Goal: Navigation & Orientation: Find specific page/section

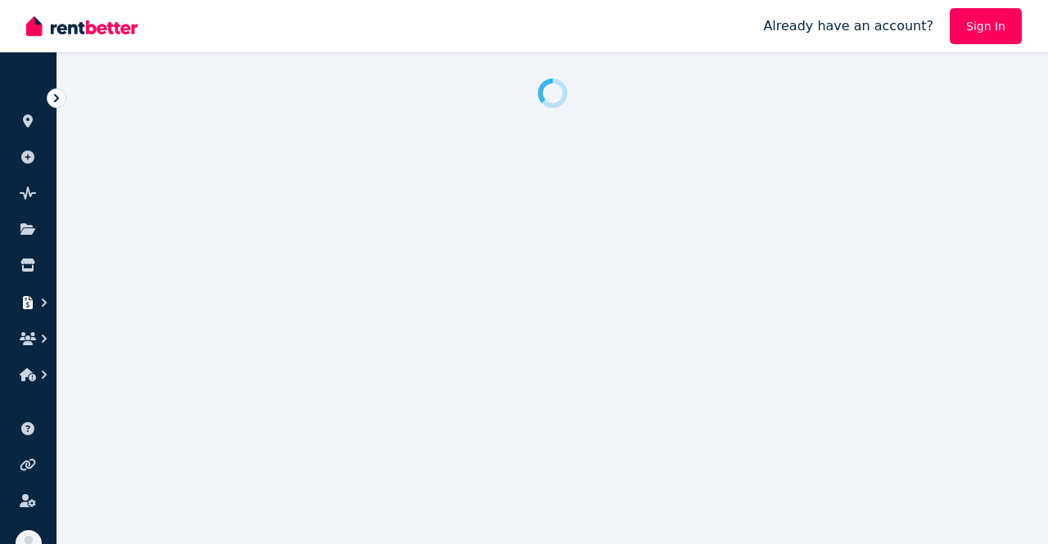
click at [24, 302] on icon "button" at bounding box center [28, 302] width 10 height 13
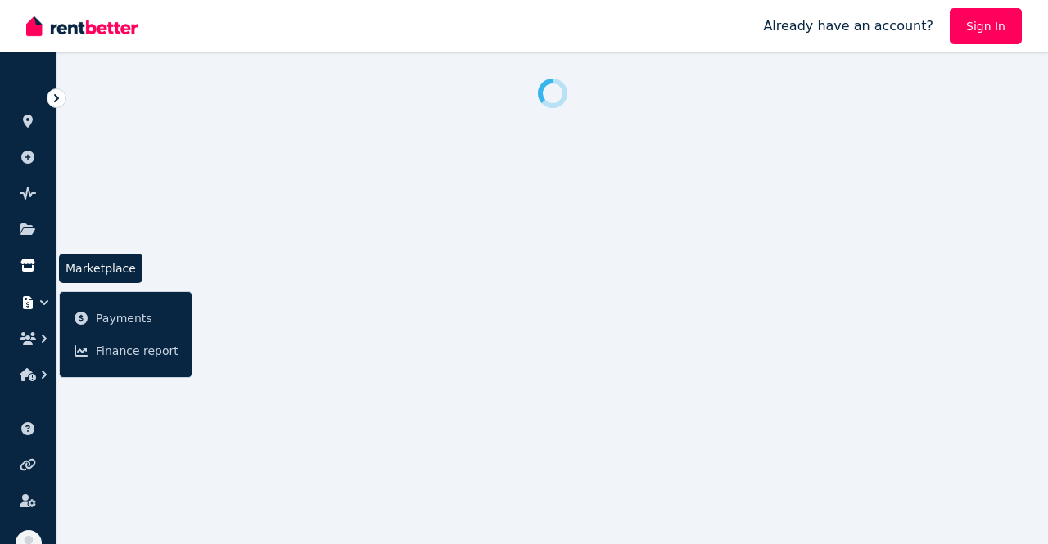
click at [27, 261] on icon at bounding box center [27, 265] width 14 height 13
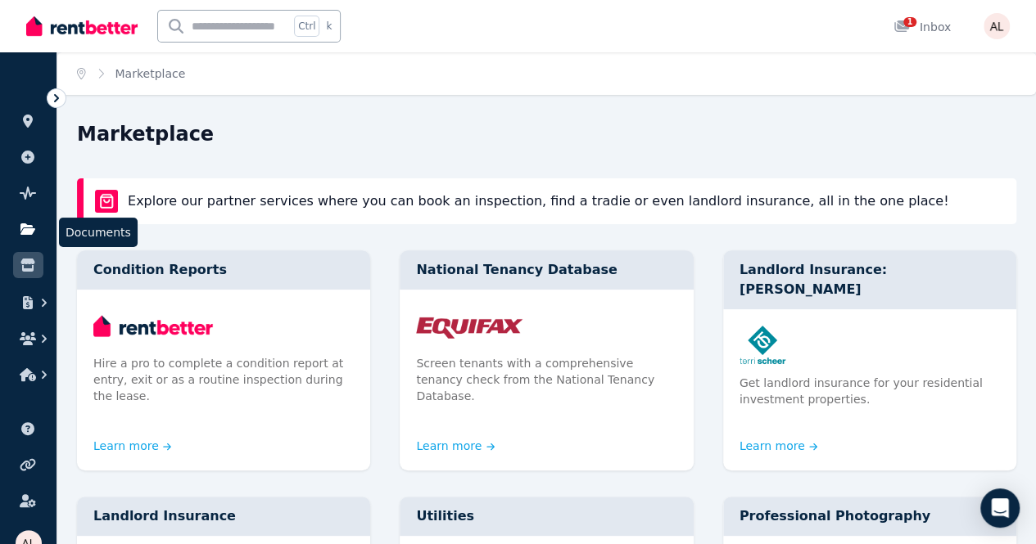
click at [25, 227] on icon at bounding box center [27, 229] width 15 height 11
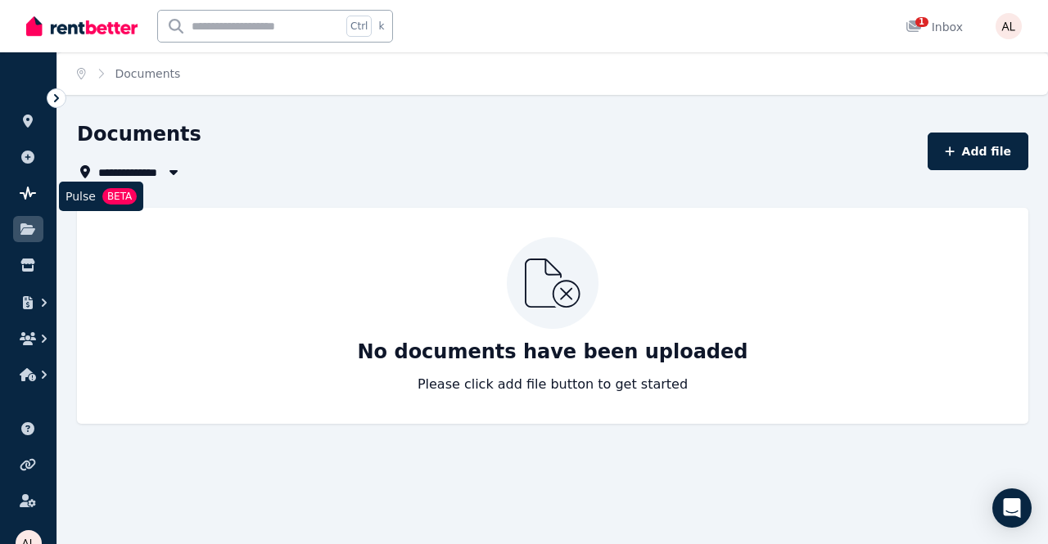
click at [27, 197] on icon at bounding box center [28, 193] width 16 height 13
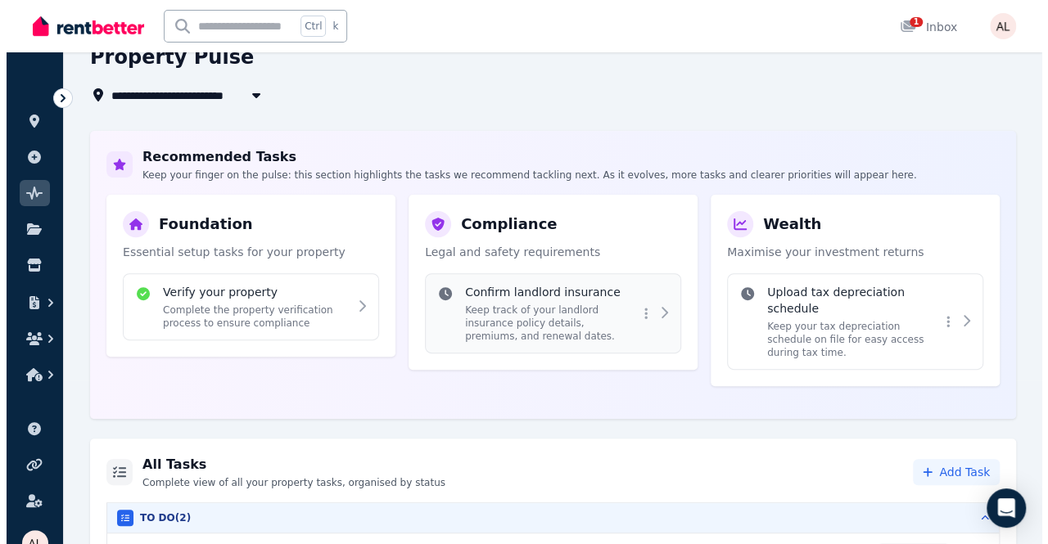
scroll to position [246, 0]
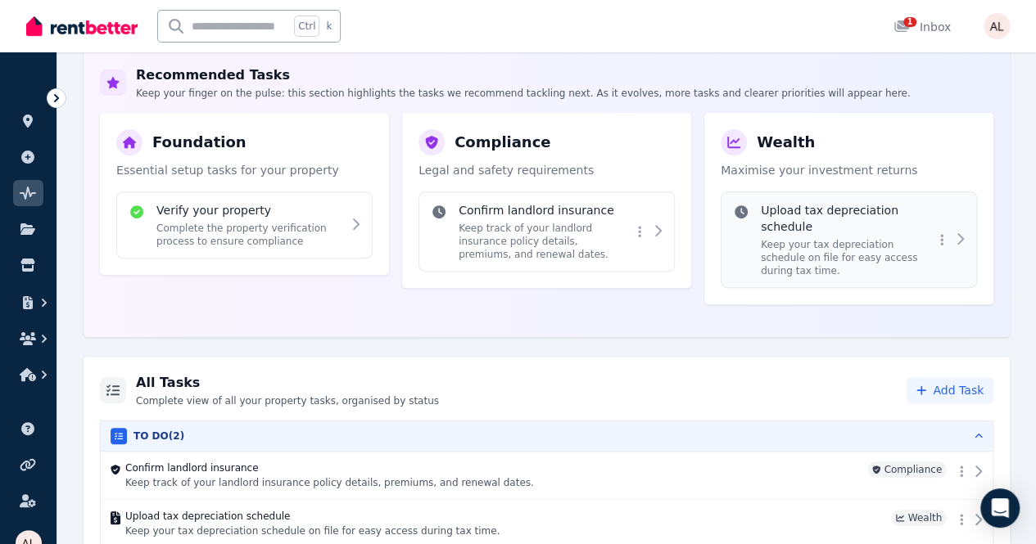
click at [965, 239] on icon at bounding box center [959, 239] width 13 height 13
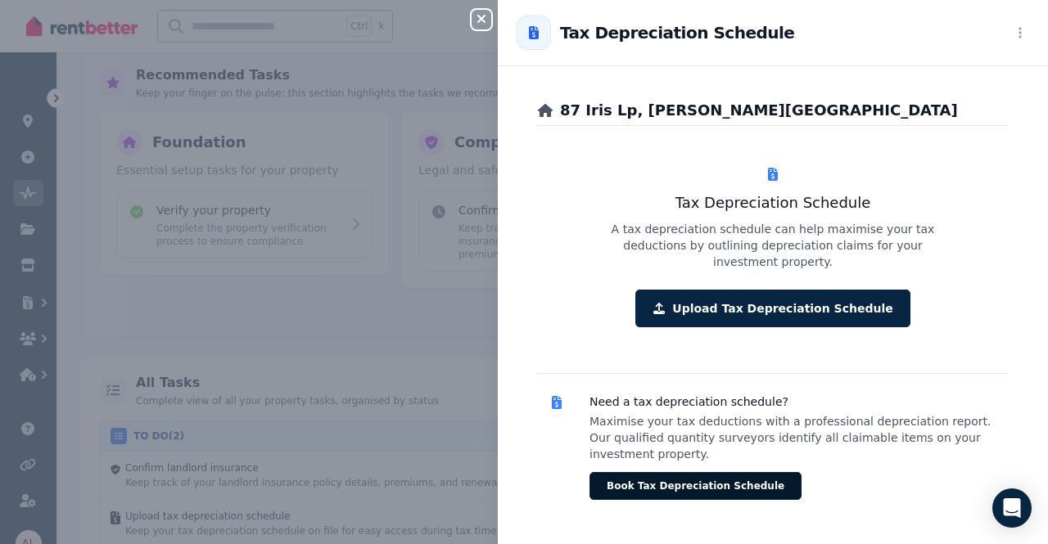
click at [636, 472] on button "Book Tax Depreciation Schedule" at bounding box center [696, 486] width 212 height 28
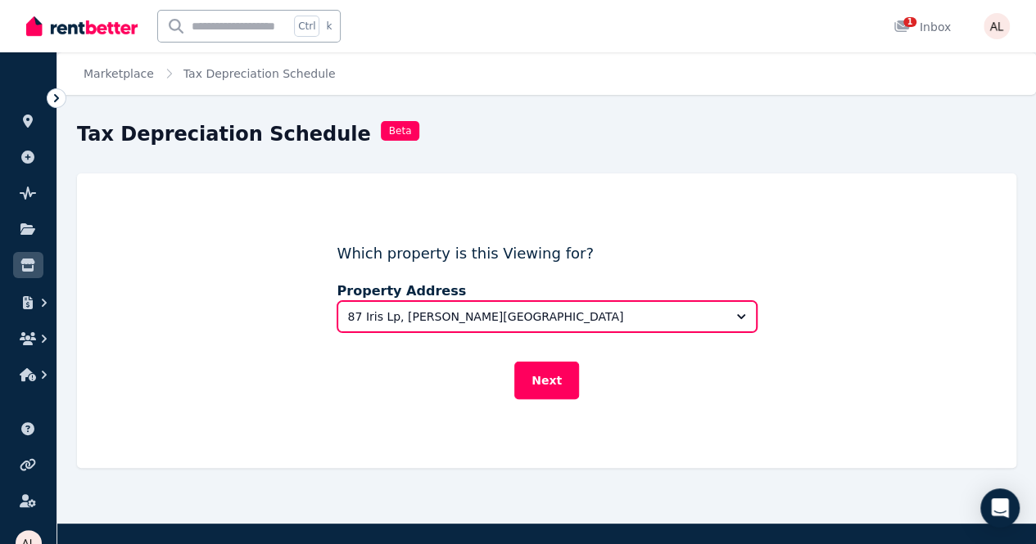
click at [404, 328] on button "87 Iris Lp, [PERSON_NAME][GEOGRAPHIC_DATA]" at bounding box center [546, 316] width 419 height 31
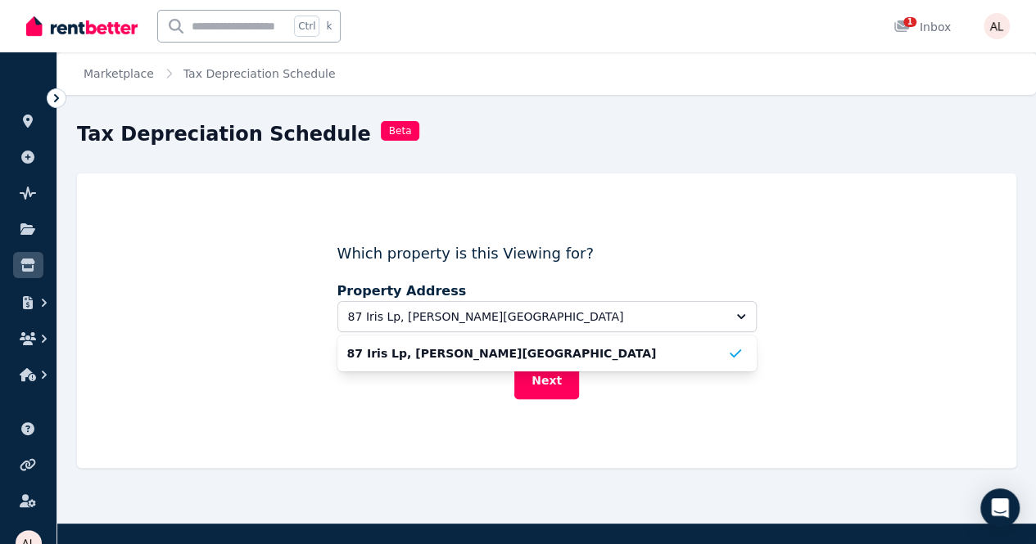
click at [542, 423] on div "Which property is this Viewing for? Property Address 87 Iris Lp, Armstrong Cree…" at bounding box center [546, 321] width 419 height 236
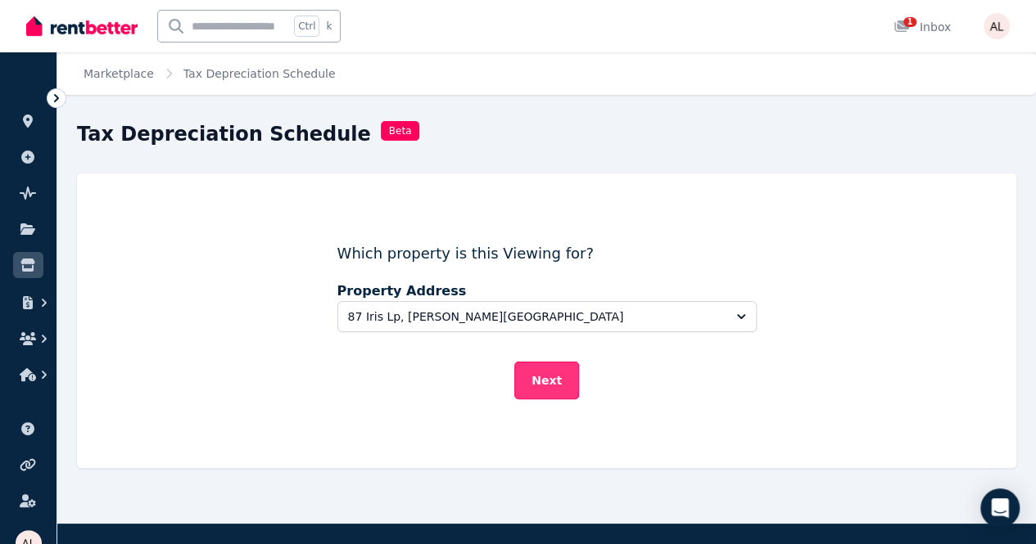
click at [542, 387] on button "Next" at bounding box center [546, 381] width 65 height 38
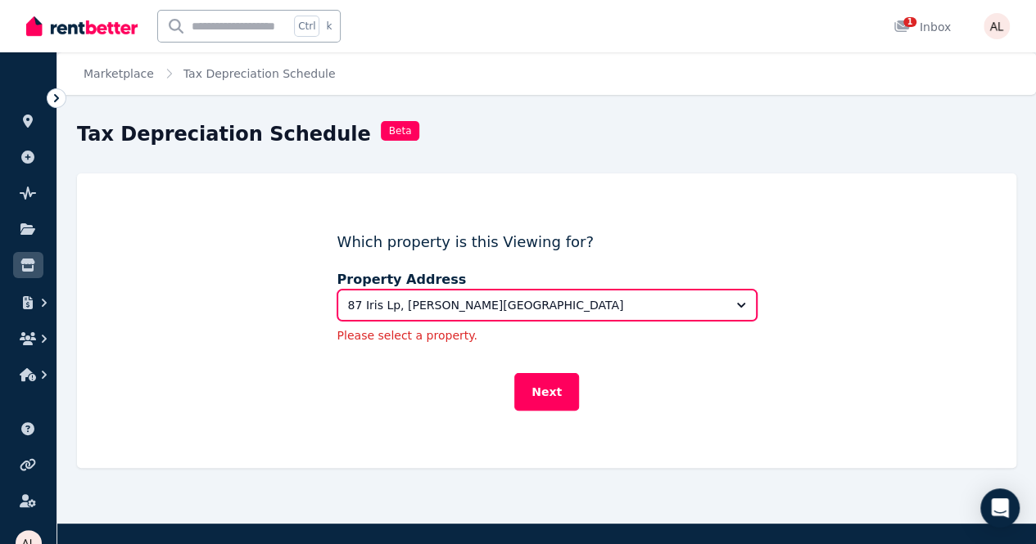
click at [447, 300] on span "87 Iris Lp, [PERSON_NAME][GEOGRAPHIC_DATA]" at bounding box center [535, 305] width 375 height 16
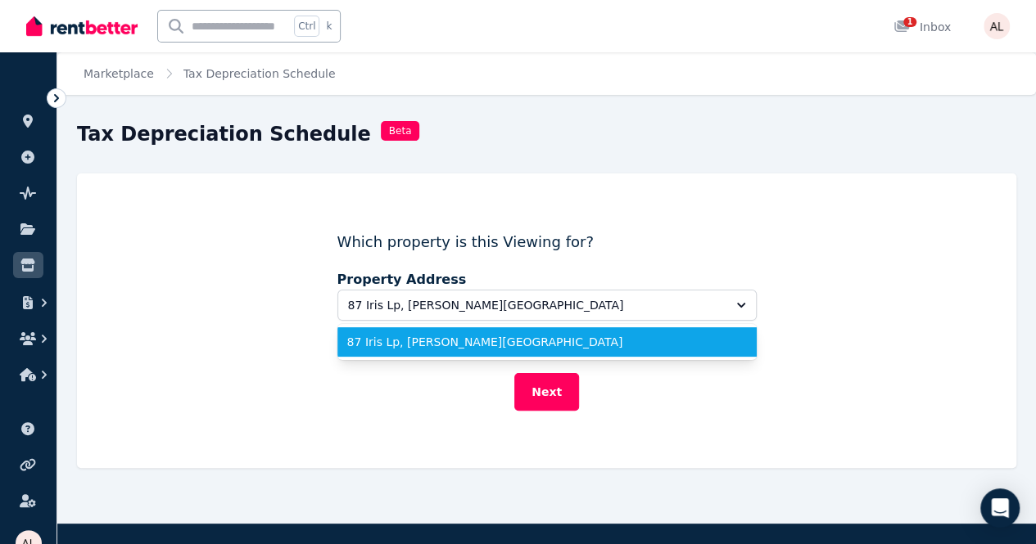
click at [422, 340] on span "87 Iris Lp, [PERSON_NAME][GEOGRAPHIC_DATA]" at bounding box center [537, 342] width 380 height 16
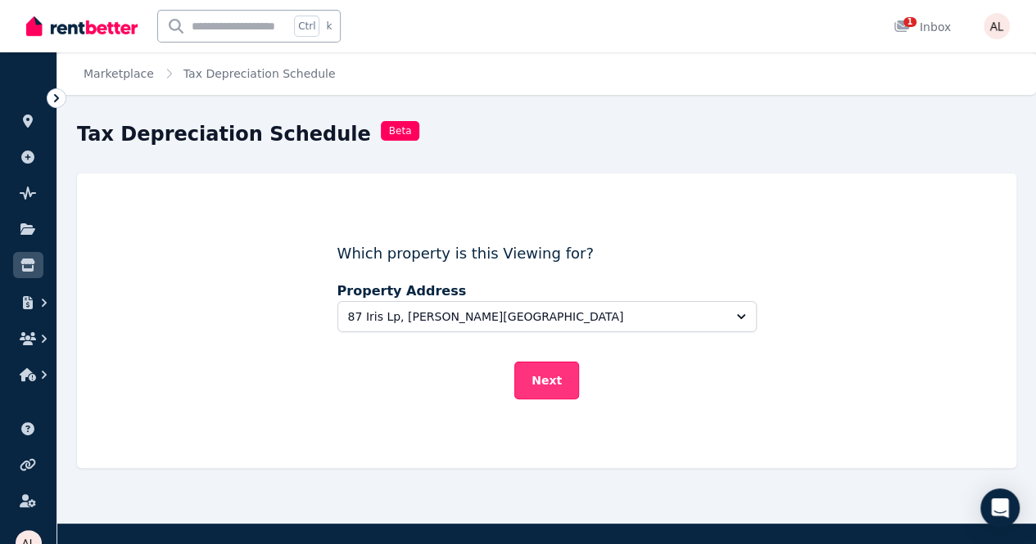
click at [524, 369] on button "Next" at bounding box center [546, 381] width 65 height 38
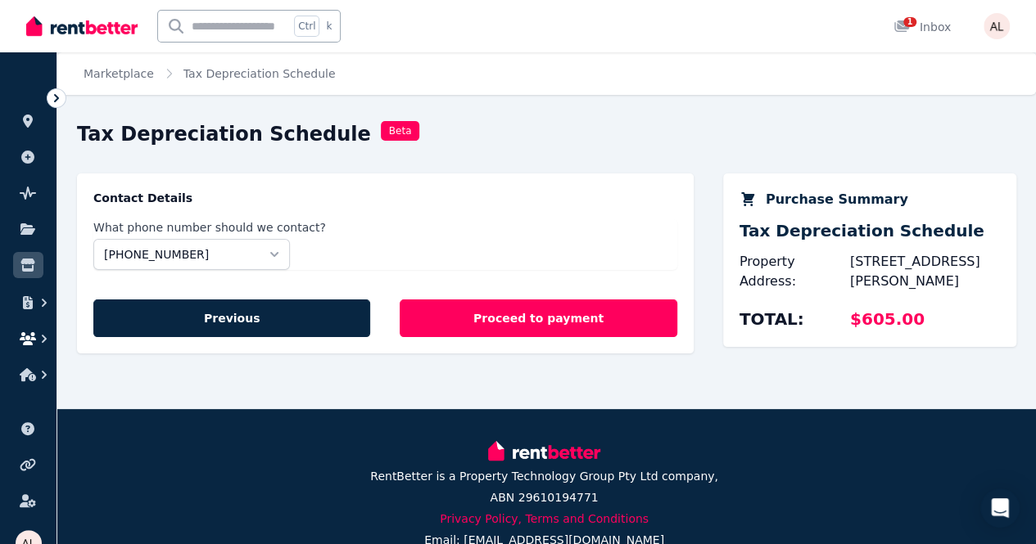
click at [28, 340] on icon "button" at bounding box center [28, 338] width 16 height 13
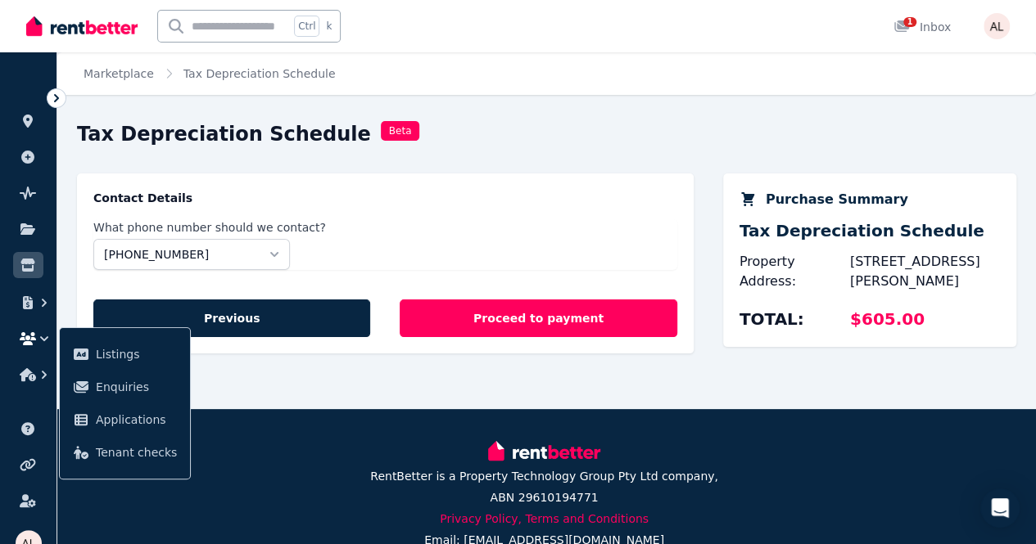
click at [18, 391] on li at bounding box center [28, 376] width 30 height 33
click at [30, 363] on button "button" at bounding box center [28, 374] width 30 height 29
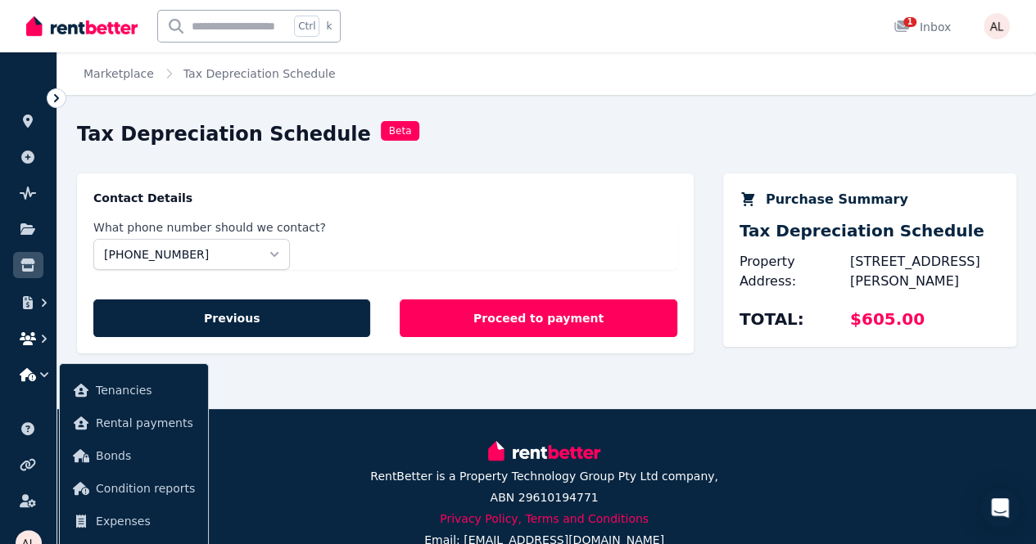
click at [34, 343] on icon "button" at bounding box center [28, 338] width 16 height 13
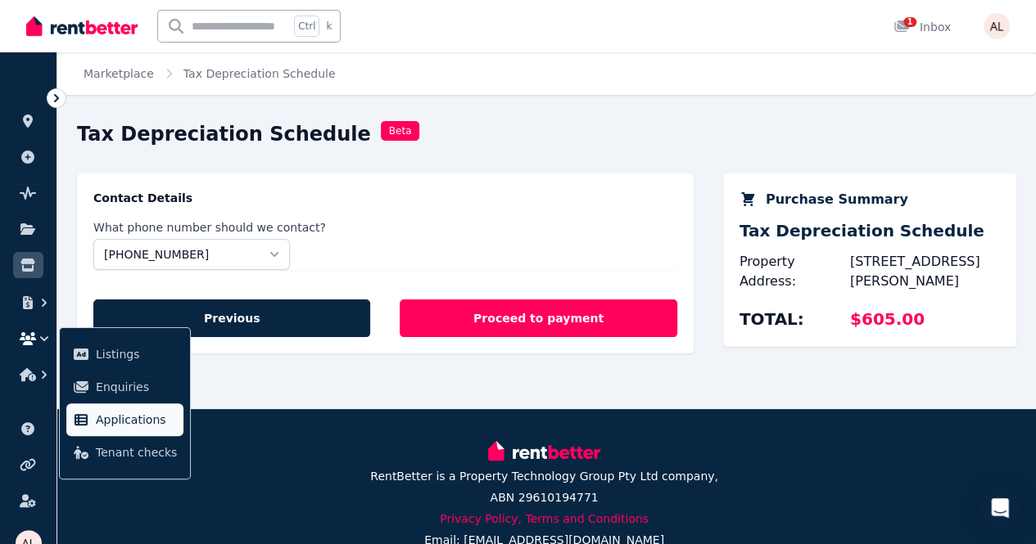
click at [124, 422] on span "Applications" at bounding box center [136, 420] width 81 height 20
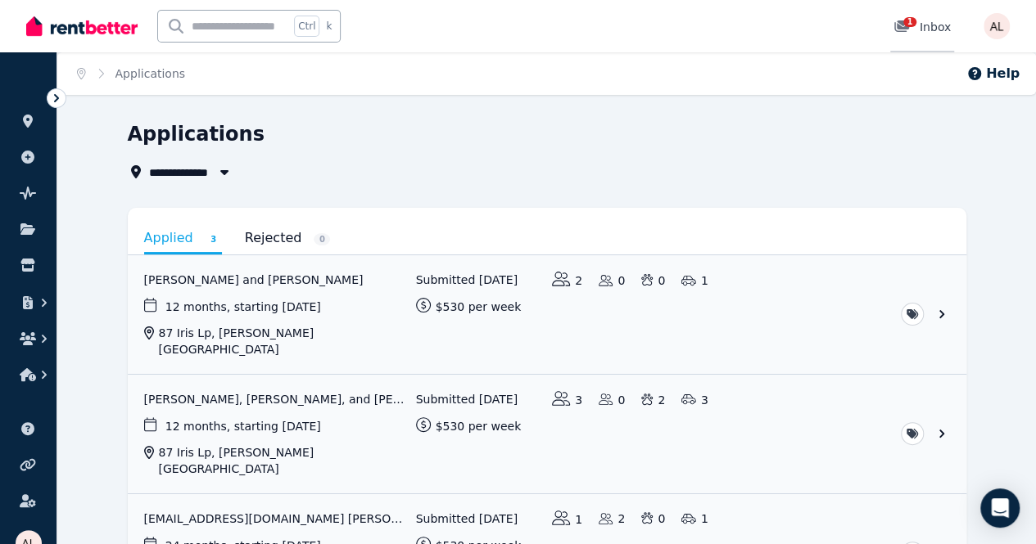
click at [933, 11] on link "1 Inbox" at bounding box center [922, 26] width 64 height 52
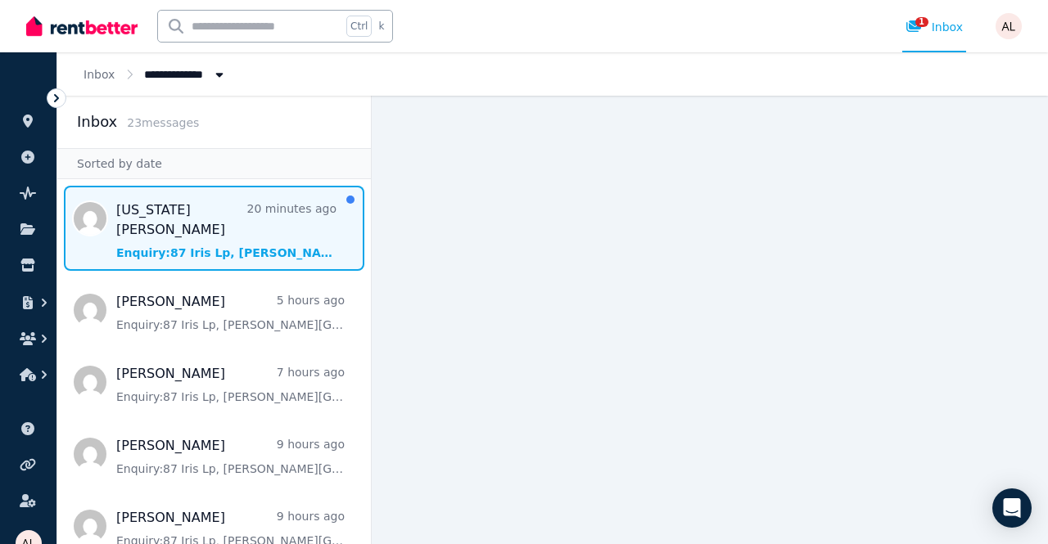
click at [213, 227] on span "Message list" at bounding box center [214, 228] width 314 height 85
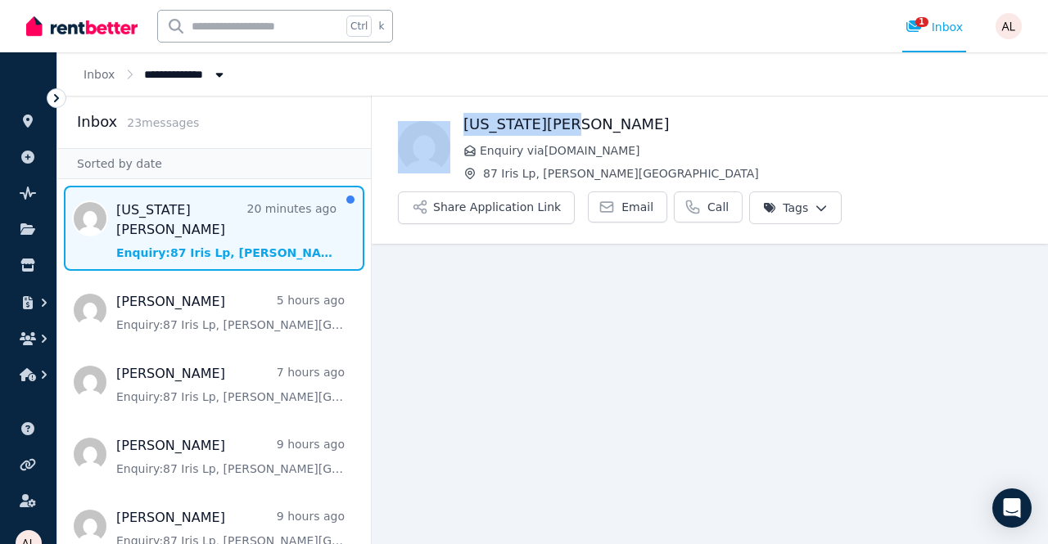
drag, startPoint x: 589, startPoint y: 127, endPoint x: 452, endPoint y: 129, distance: 136.7
click at [452, 129] on div "Georgia Verdon Enquiry via RealEstate.com.au 87 Iris Lp, Armstrong Creek Share …" at bounding box center [710, 168] width 676 height 111
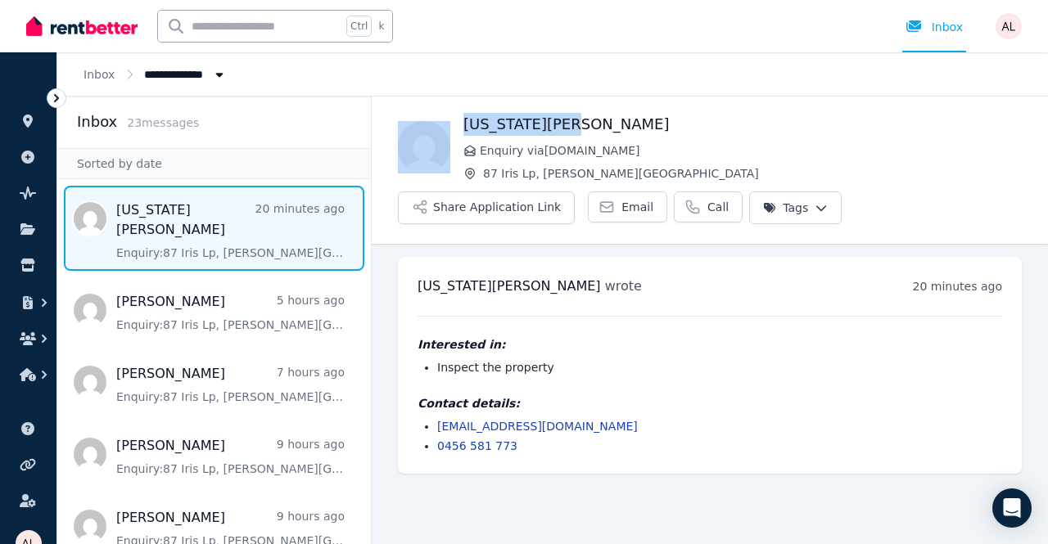
copy div "Georgia Verdon"
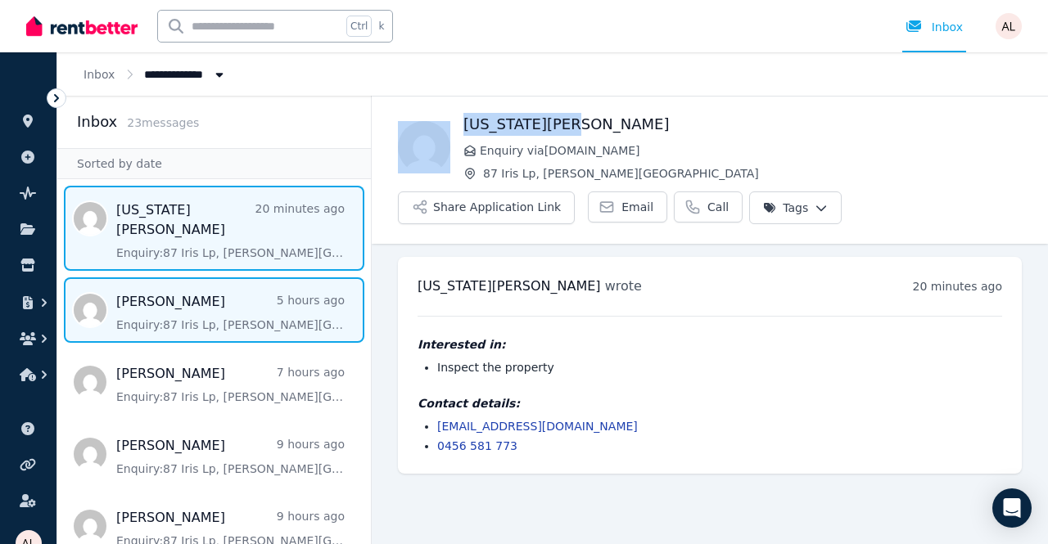
click at [180, 288] on span "Message list" at bounding box center [214, 311] width 314 height 66
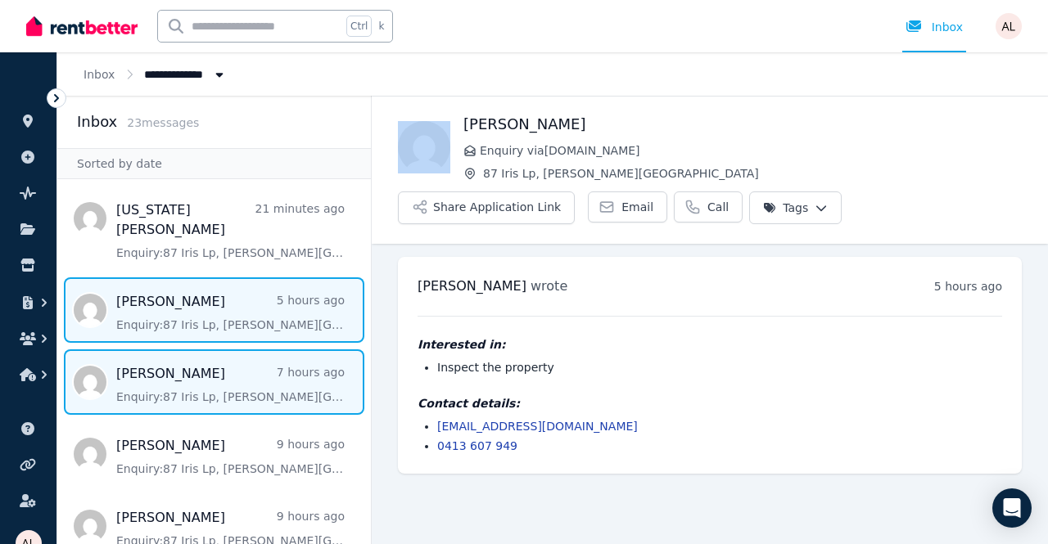
click at [213, 390] on span "Message list" at bounding box center [214, 383] width 314 height 66
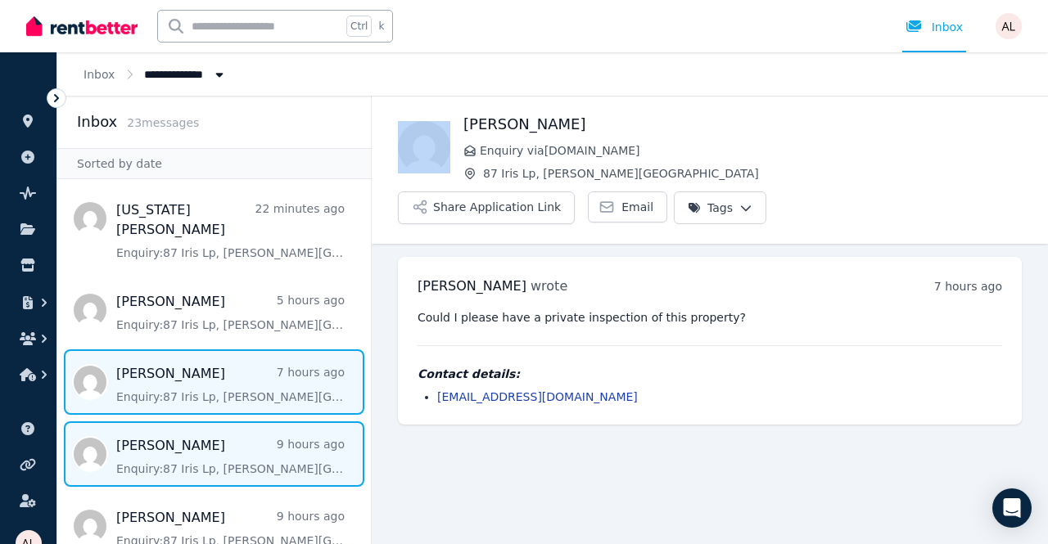
click at [193, 427] on span "Message list" at bounding box center [214, 455] width 314 height 66
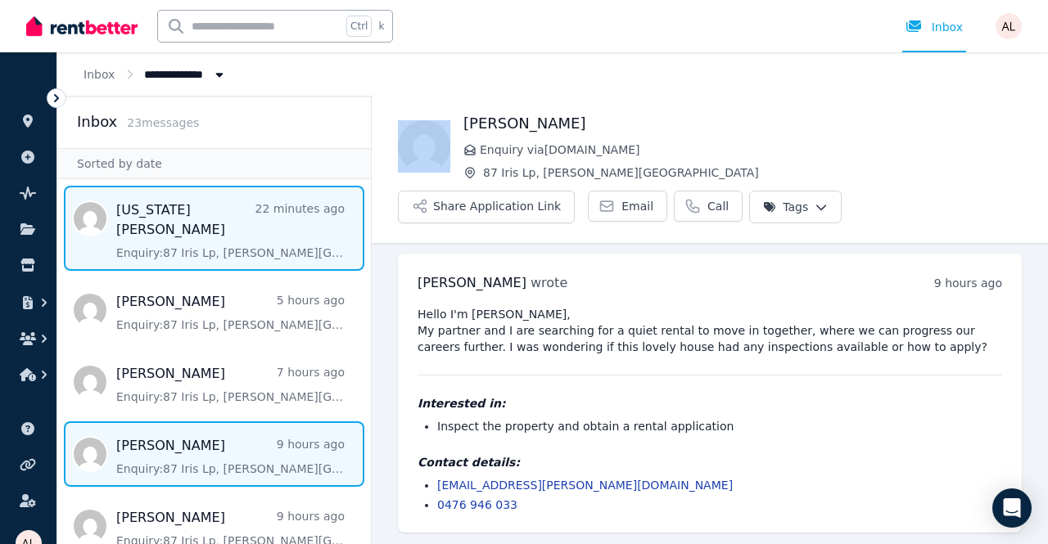
click at [192, 215] on span "Message list" at bounding box center [214, 228] width 314 height 85
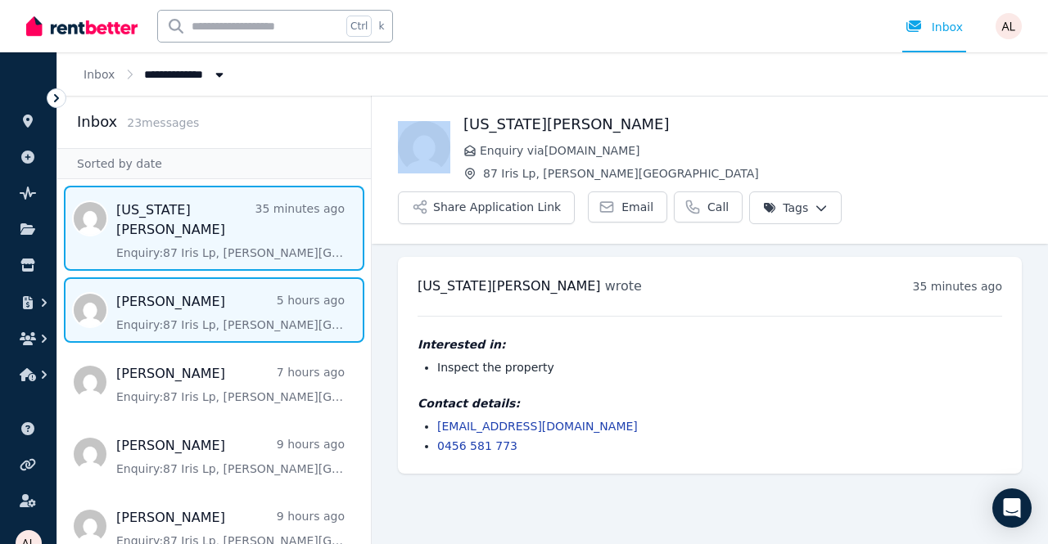
click at [160, 294] on span "Message list" at bounding box center [214, 311] width 314 height 66
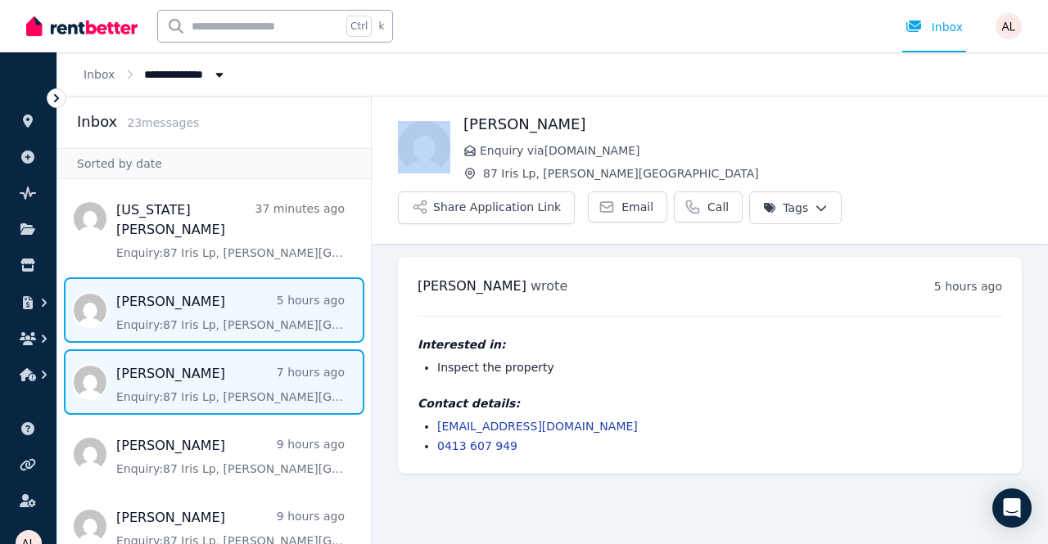
click at [185, 359] on span "Message list" at bounding box center [214, 383] width 314 height 66
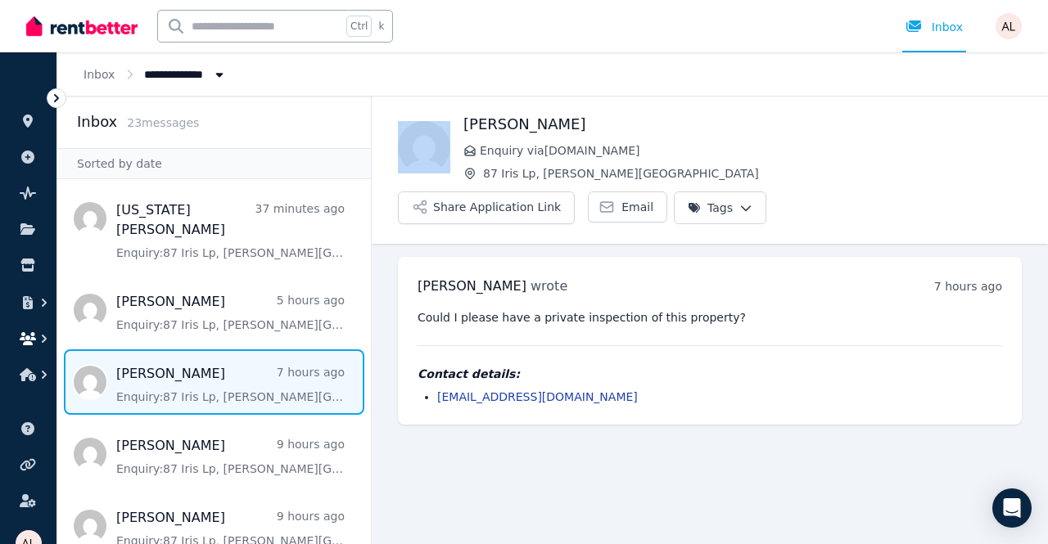
click at [16, 337] on button "button" at bounding box center [28, 338] width 30 height 29
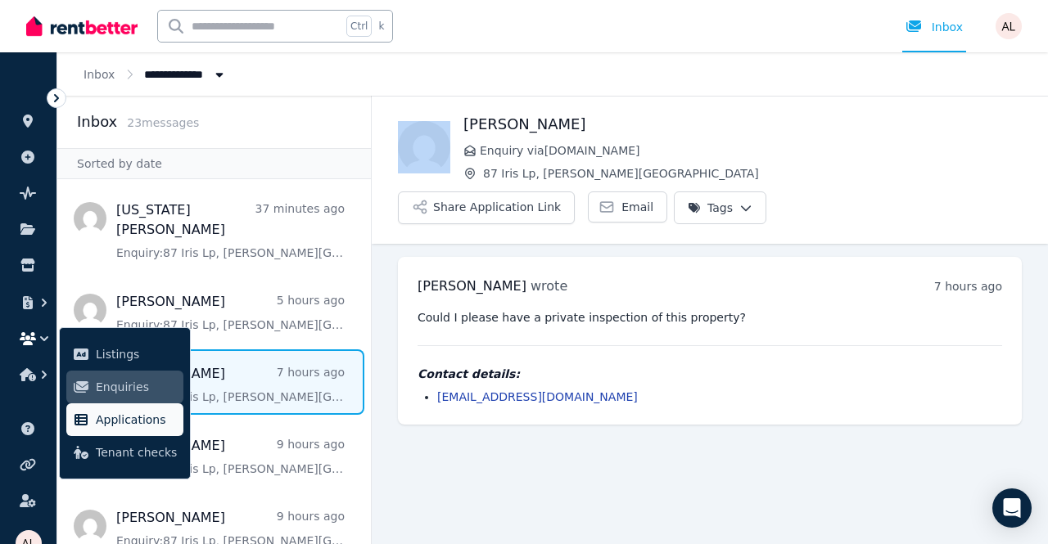
click at [133, 430] on link "Applications" at bounding box center [124, 420] width 117 height 33
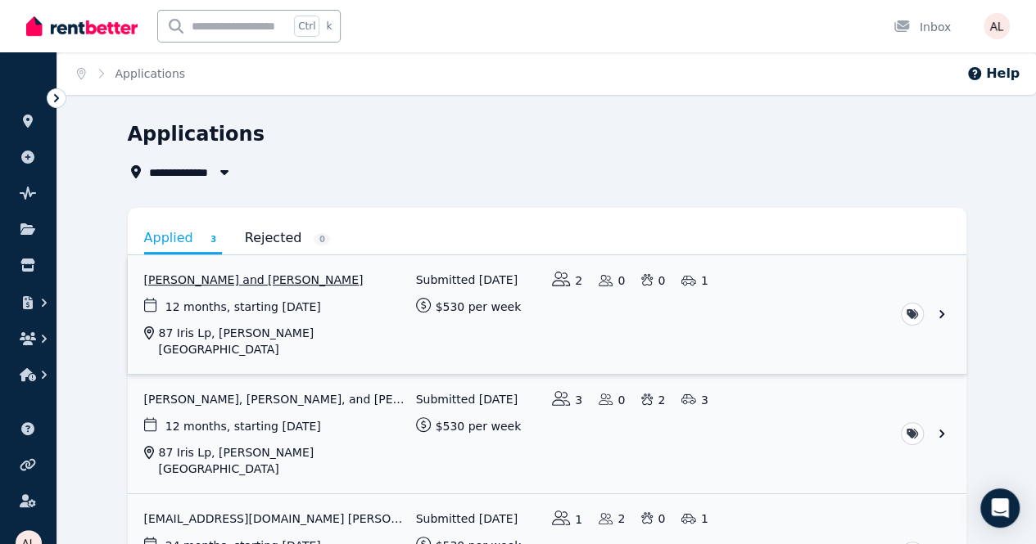
click at [211, 289] on link "View application: Stephanie Belardo and Jenrick Andrew Apolo" at bounding box center [547, 314] width 838 height 119
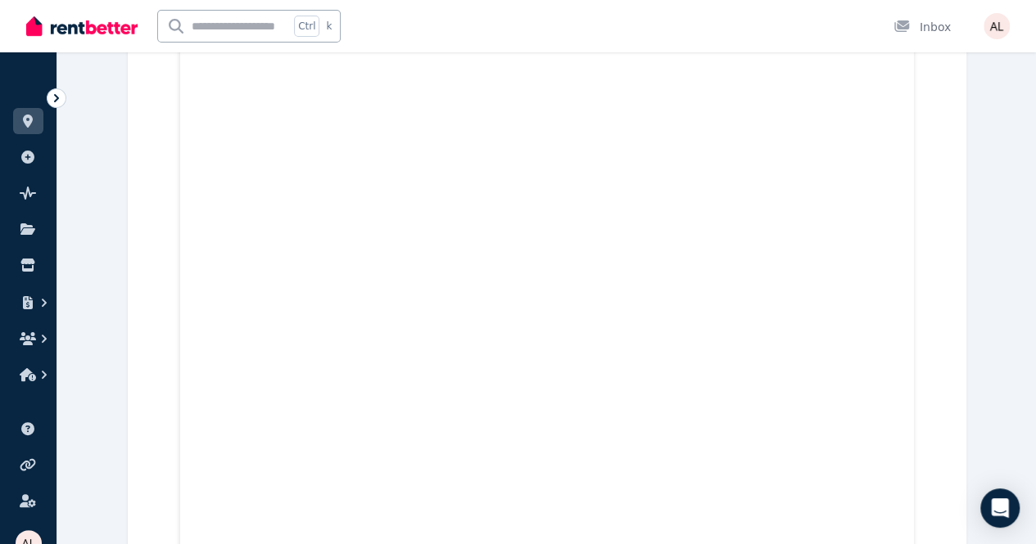
scroll to position [6925, 0]
click at [44, 32] on img at bounding box center [81, 26] width 111 height 25
